Goal: Transaction & Acquisition: Purchase product/service

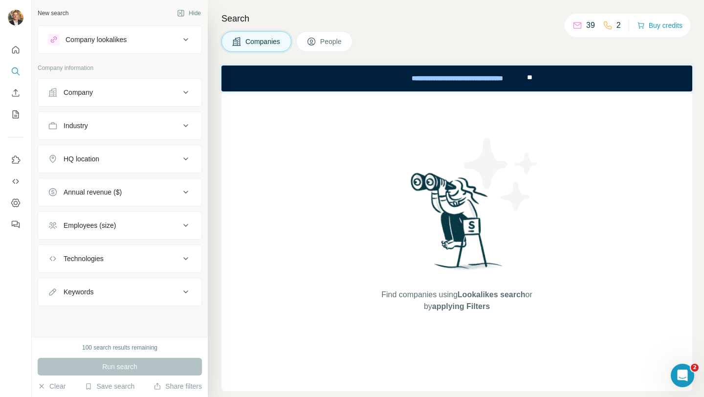
click at [576, 24] on icon at bounding box center [577, 25] width 8 height 6
click at [610, 28] on div "2" at bounding box center [612, 26] width 18 height 12
click at [650, 23] on button "Buy credits" at bounding box center [659, 26] width 45 height 14
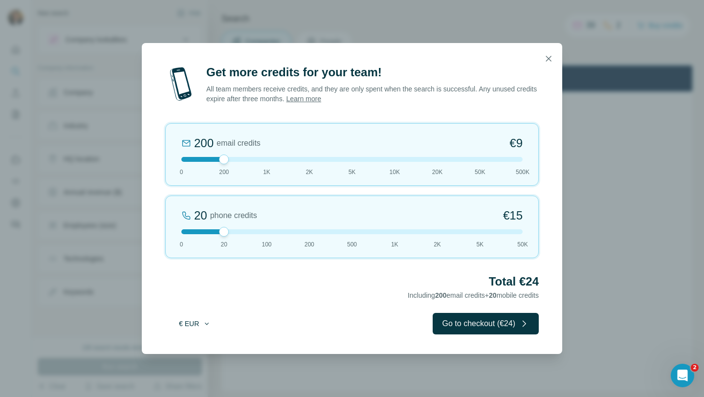
click at [204, 322] on icon "button" at bounding box center [207, 324] width 8 height 8
click at [205, 347] on div "$ USD" at bounding box center [215, 346] width 82 height 10
click at [551, 55] on icon "button" at bounding box center [548, 59] width 10 height 10
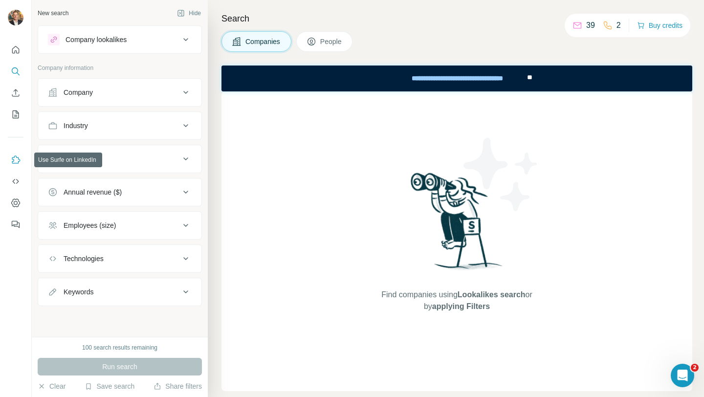
click at [18, 160] on icon "Use Surfe on LinkedIn" at bounding box center [16, 160] width 10 height 10
click at [9, 200] on button "Dashboard" at bounding box center [16, 203] width 16 height 18
